Goal: Task Accomplishment & Management: Complete application form

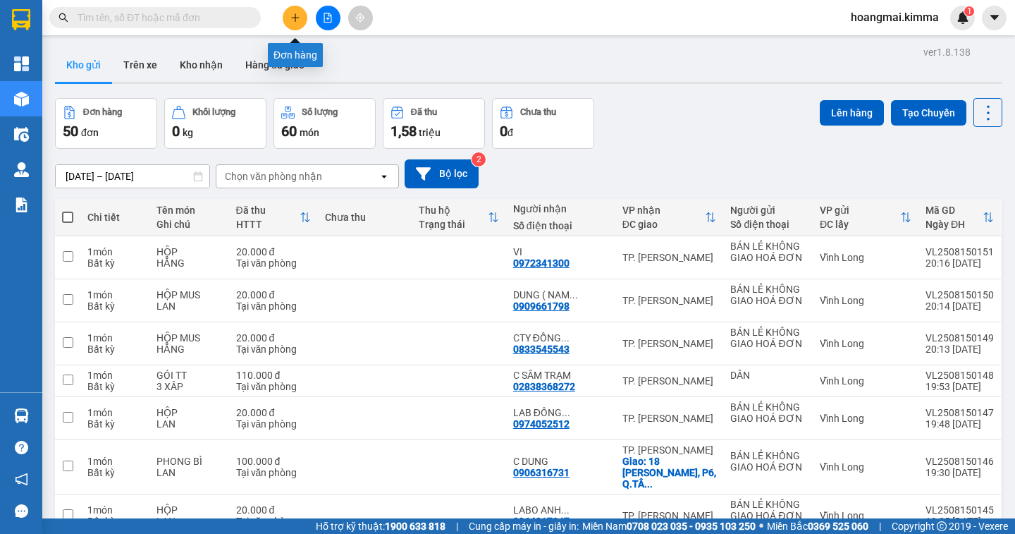
click at [296, 24] on button at bounding box center [295, 18] width 25 height 25
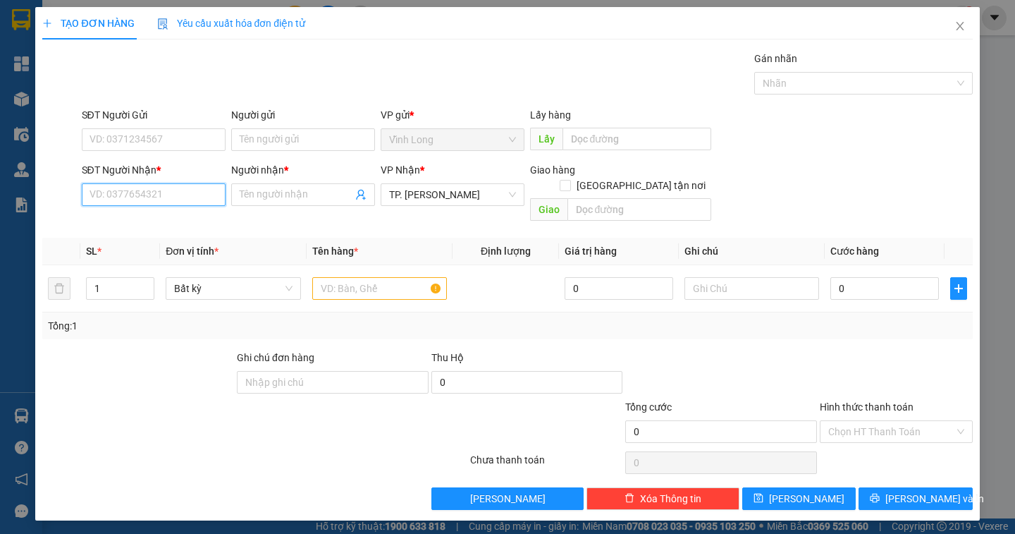
click at [99, 195] on input "SĐT Người Nhận *" at bounding box center [154, 194] width 144 height 23
type input "0903845845"
click at [248, 199] on input "Người nhận *" at bounding box center [296, 195] width 113 height 16
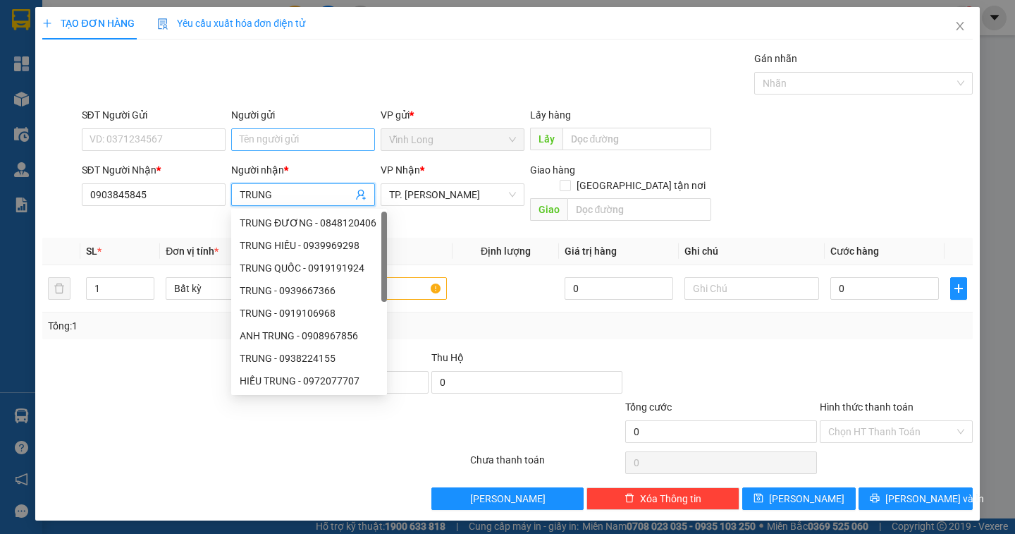
type input "TRUNG"
click at [265, 142] on input "Người gửi" at bounding box center [303, 139] width 144 height 23
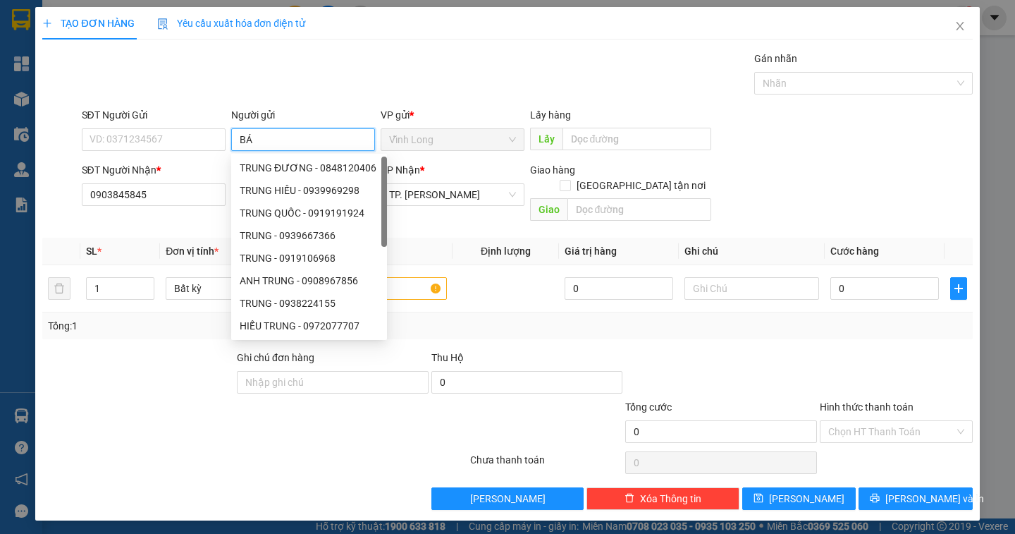
type input "BÁN"
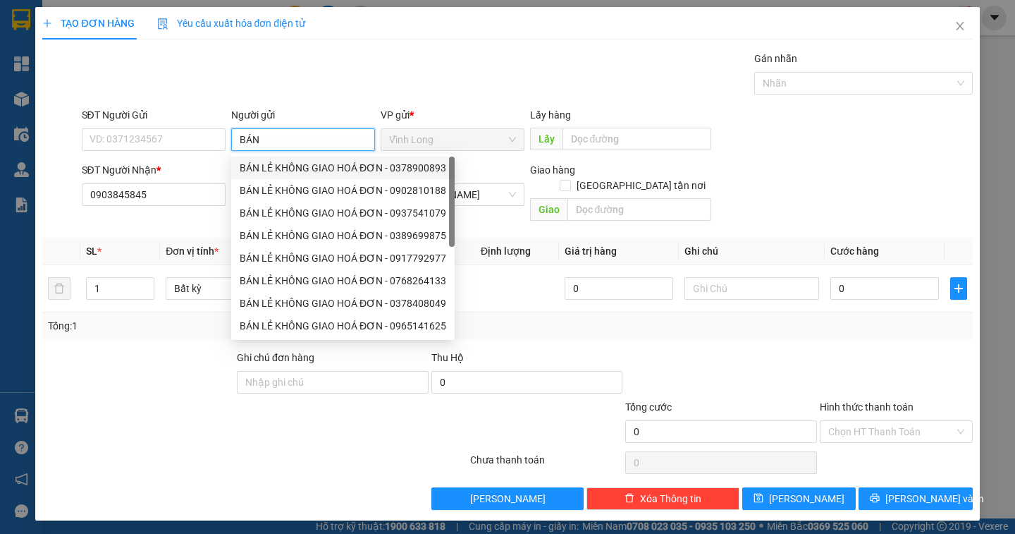
drag, startPoint x: 279, startPoint y: 167, endPoint x: 148, endPoint y: 153, distance: 131.9
click at [277, 167] on div "BÁN LẺ KHÔNG GIAO HOÁ ĐƠN - 0378900893" at bounding box center [343, 168] width 207 height 16
type input "0378900893"
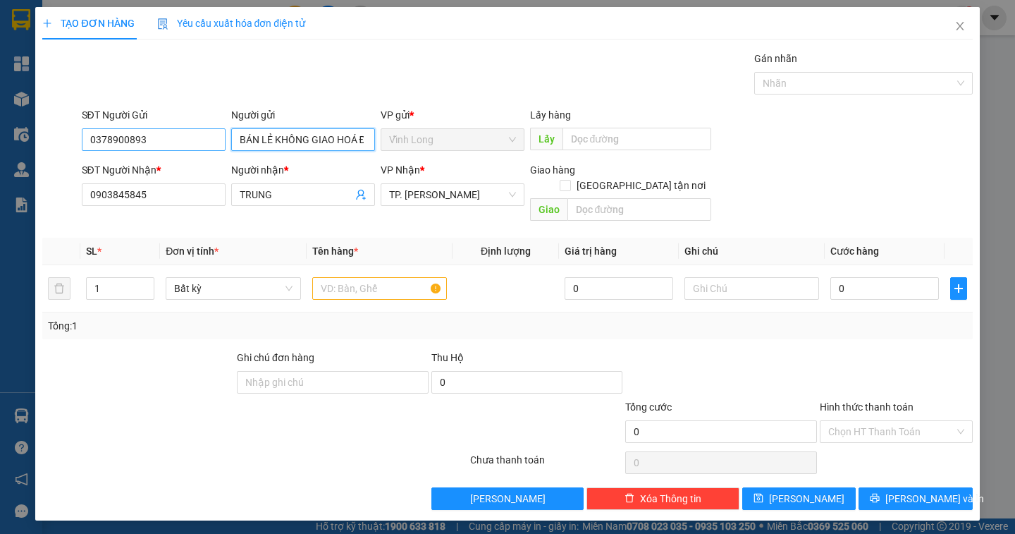
type input "BÁN LẺ KHÔNG GIAO HOÁ ĐƠN"
drag, startPoint x: 160, startPoint y: 144, endPoint x: 51, endPoint y: 144, distance: 109.3
click at [51, 144] on div "SĐT Người Gửi 0378900893 0378900893 Người gửi BÁN LẺ KHÔNG GIAO HOÁ ĐƠN VP gửi …" at bounding box center [507, 131] width 933 height 49
type input "2"
click at [141, 278] on span "Increase Value" at bounding box center [146, 284] width 16 height 13
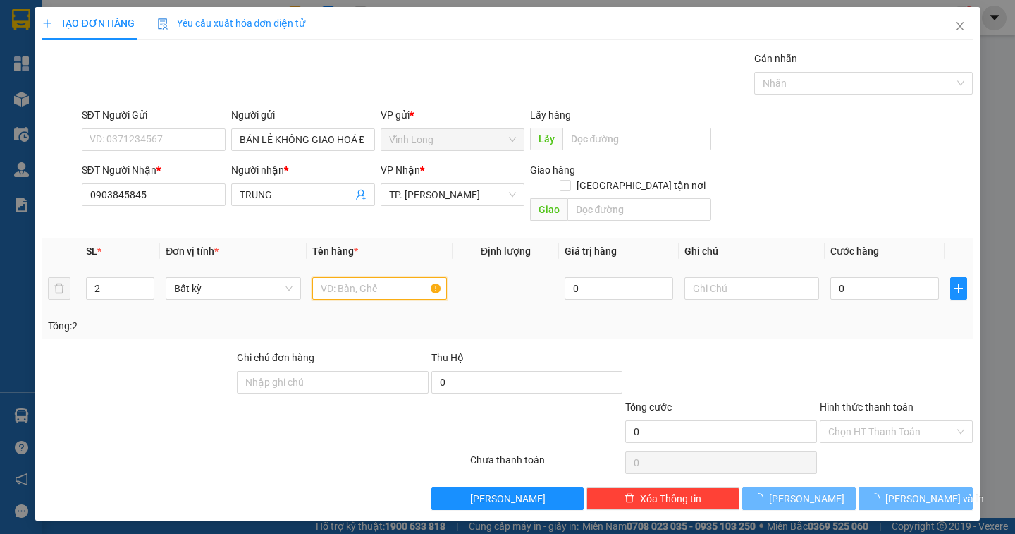
click at [351, 277] on input "text" at bounding box center [379, 288] width 135 height 23
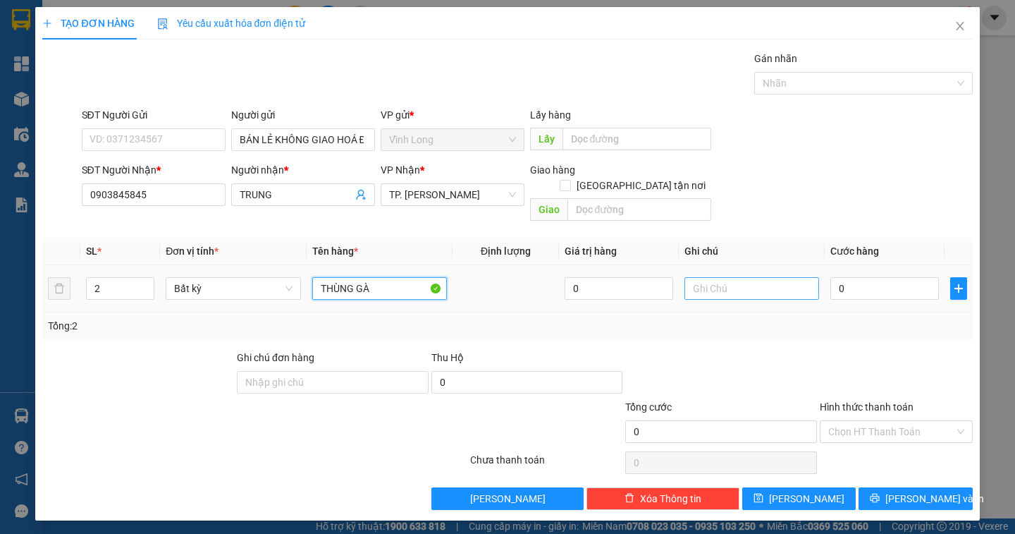
type input "THÙNG GÀ"
click at [720, 278] on input "text" at bounding box center [752, 288] width 135 height 23
type input "DÂN"
click at [861, 279] on input "0" at bounding box center [885, 288] width 109 height 23
type input "2"
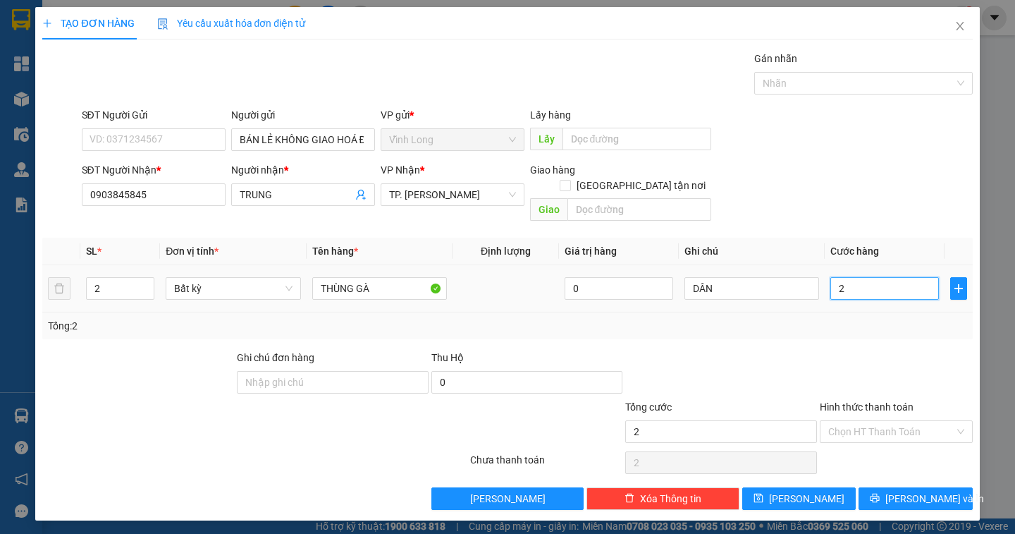
type input "2"
type input "20"
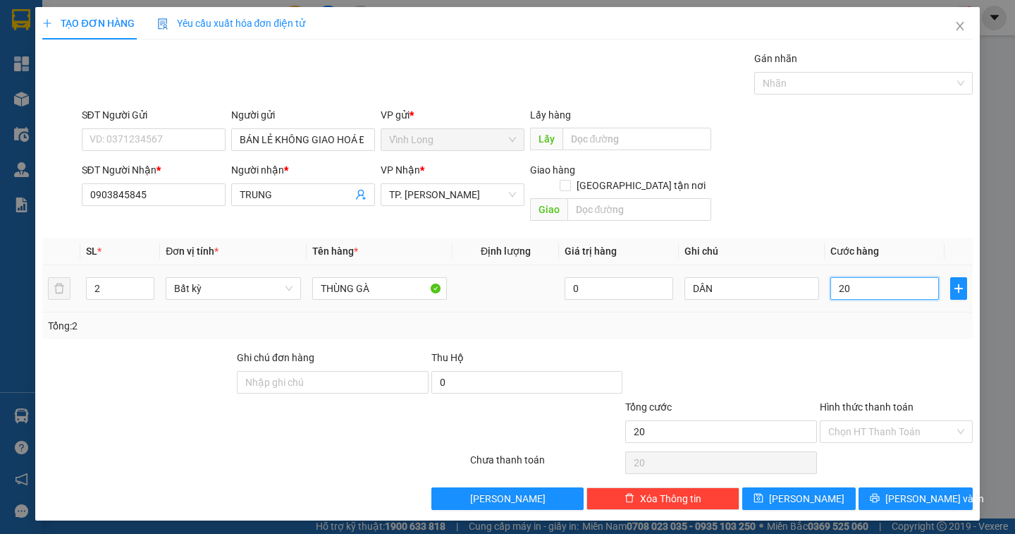
type input "200"
type input "200.000"
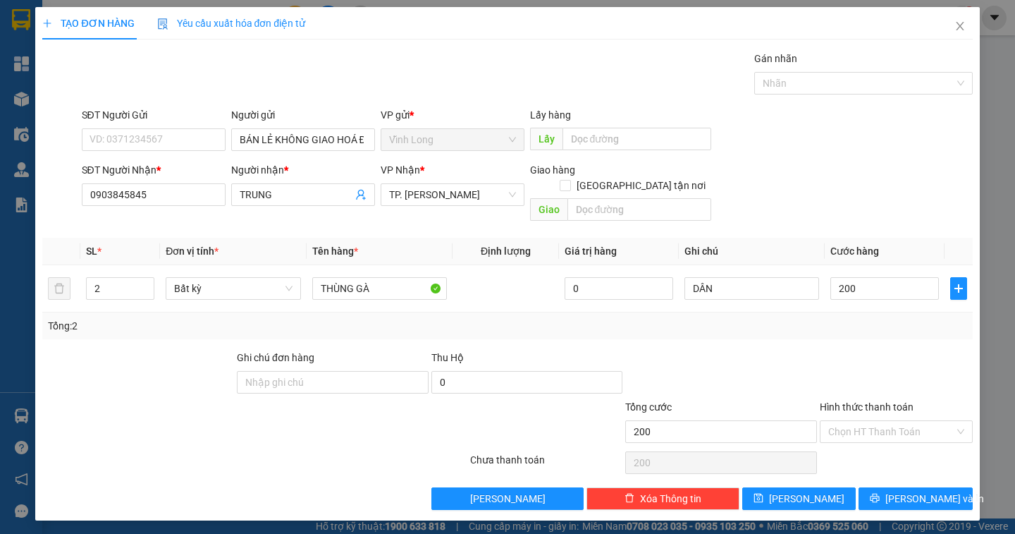
type input "200.000"
click at [891, 282] on input "200.000" at bounding box center [885, 288] width 109 height 23
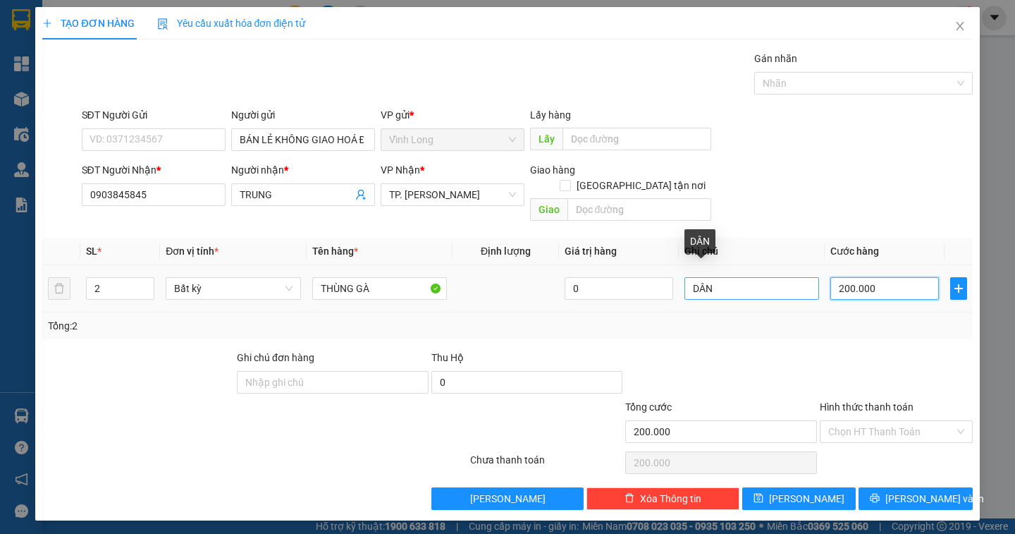
drag, startPoint x: 891, startPoint y: 282, endPoint x: 709, endPoint y: 272, distance: 182.2
click at [709, 272] on tr "2 Bất kỳ THÙNG GÀ 0 DÂN 200.000" at bounding box center [507, 288] width 930 height 47
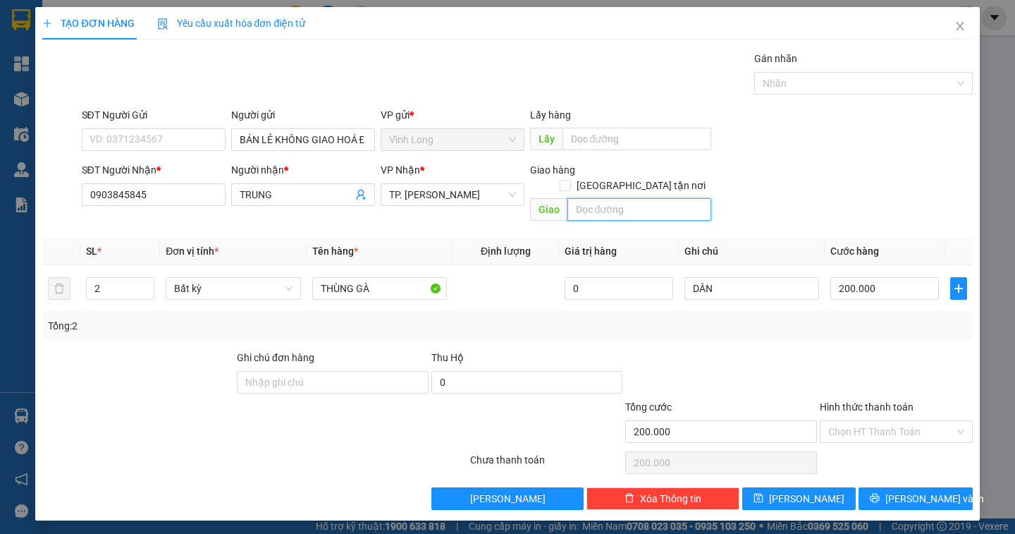
click at [585, 198] on input "text" at bounding box center [640, 209] width 144 height 23
type input "119 [PERSON_NAME] GÒ VẤP"
click at [570, 180] on input "[GEOGRAPHIC_DATA] tận nơi" at bounding box center [565, 185] width 10 height 10
checkbox input "true"
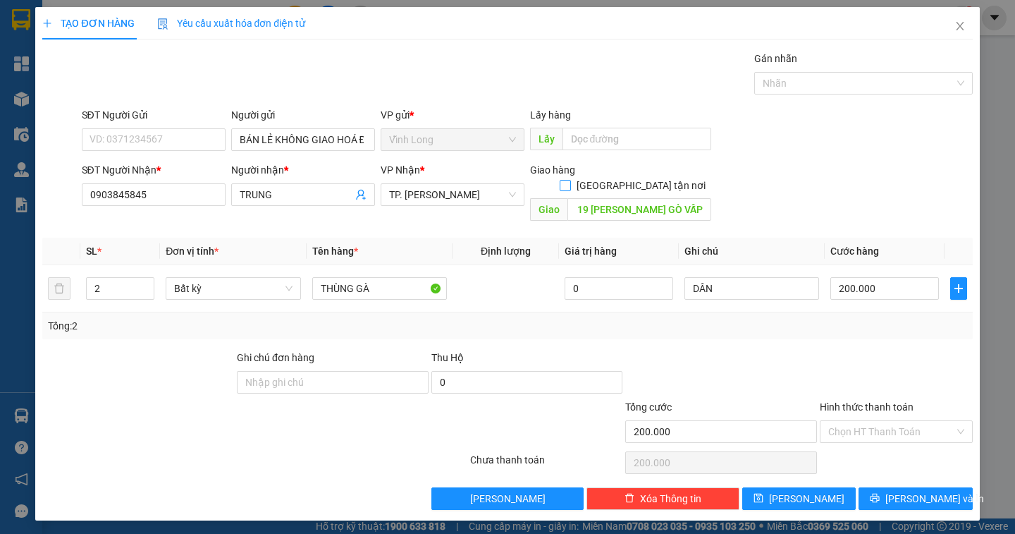
scroll to position [0, 0]
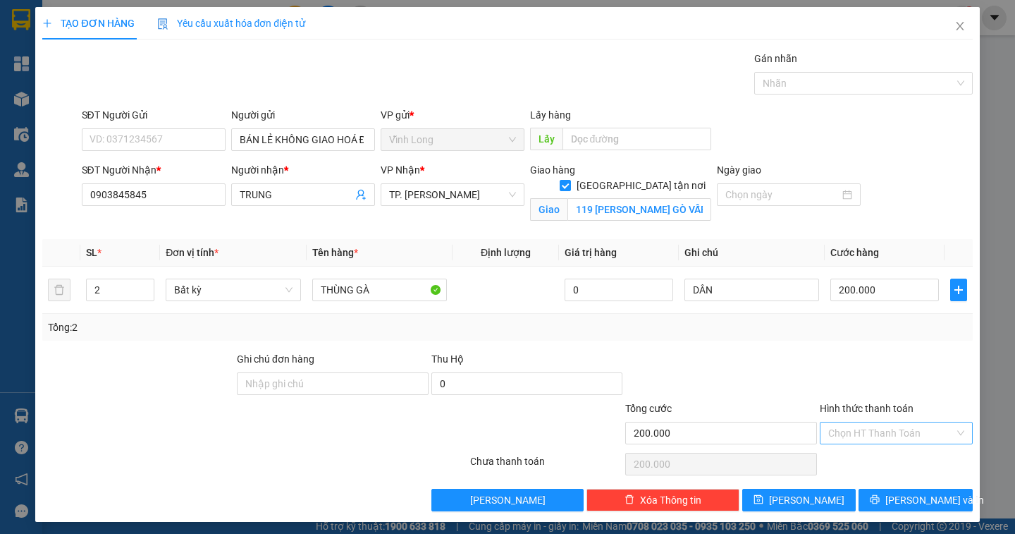
click at [845, 427] on input "Hình thức thanh toán" at bounding box center [892, 432] width 126 height 21
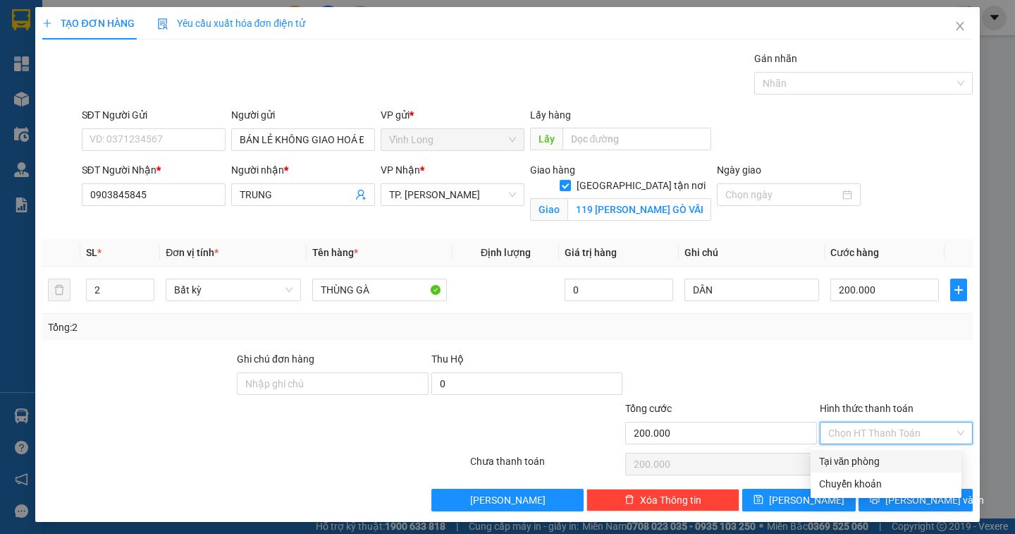
click at [845, 460] on div "Tại văn phòng" at bounding box center [886, 461] width 134 height 16
type input "0"
click at [138, 140] on input "SĐT Người Gửi" at bounding box center [154, 139] width 144 height 23
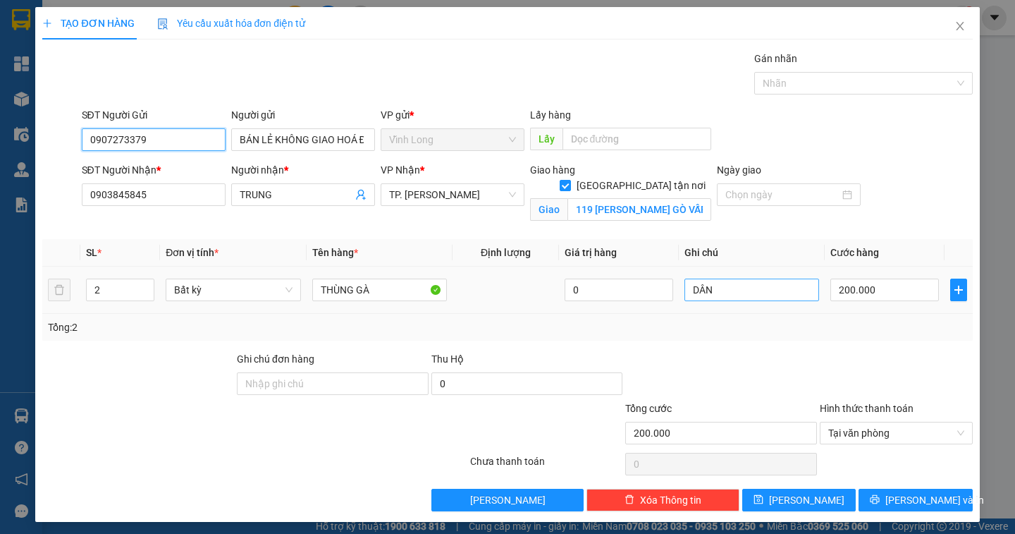
type input "0907273379"
click at [721, 283] on input "DÂN" at bounding box center [752, 290] width 135 height 23
type input "DÂN/ VĂN"
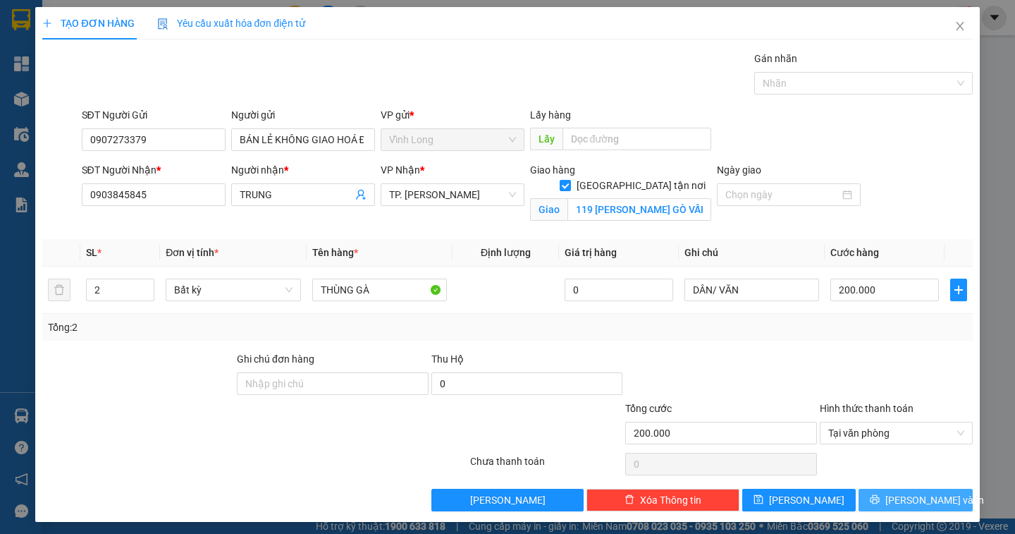
click at [920, 494] on span "[PERSON_NAME] và In" at bounding box center [935, 500] width 99 height 16
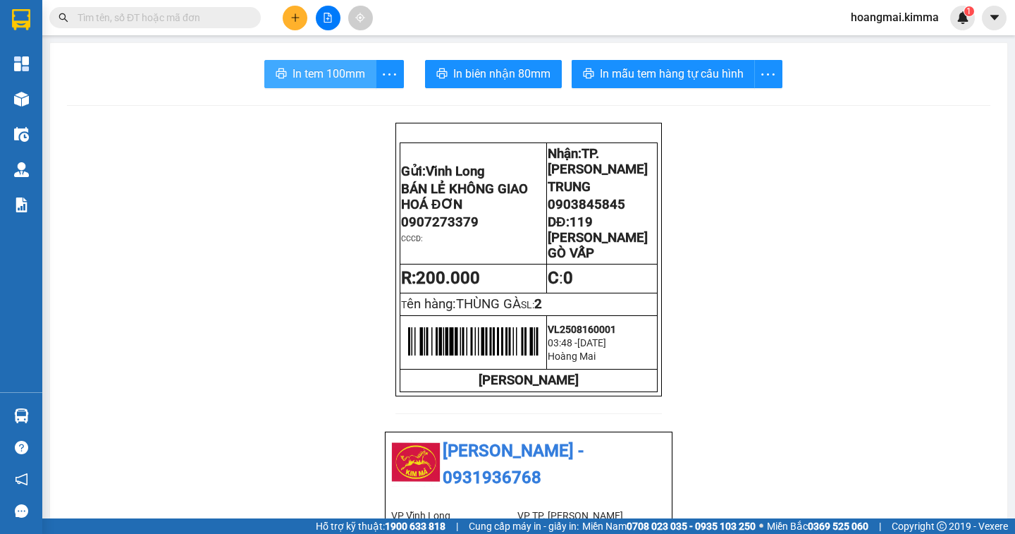
click at [319, 80] on span "In tem 100mm" at bounding box center [329, 74] width 73 height 18
click at [293, 20] on icon "plus" at bounding box center [296, 18] width 10 height 10
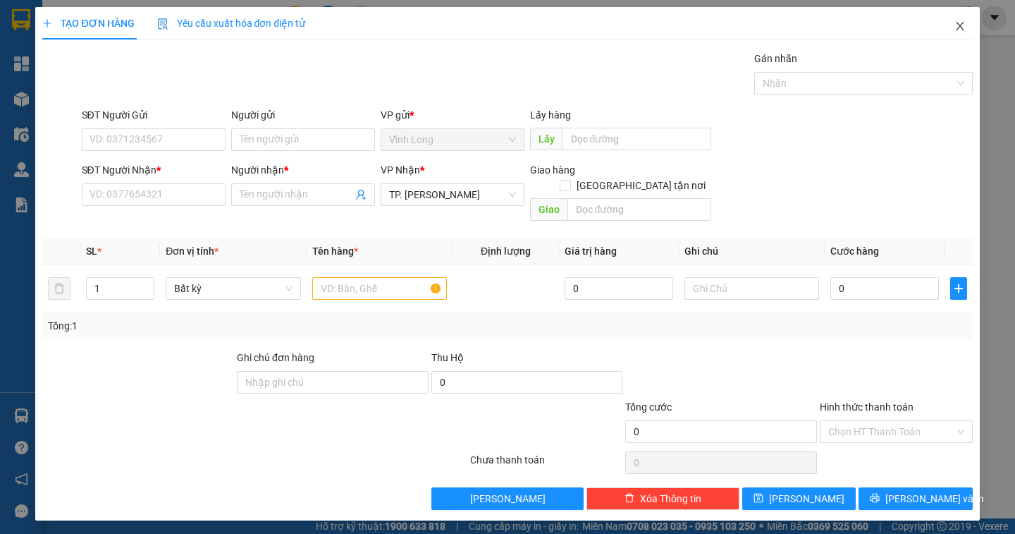
drag, startPoint x: 958, startPoint y: 27, endPoint x: 814, endPoint y: 4, distance: 145.7
click at [958, 27] on icon "close" at bounding box center [960, 25] width 11 height 11
